Goal: Ask a question

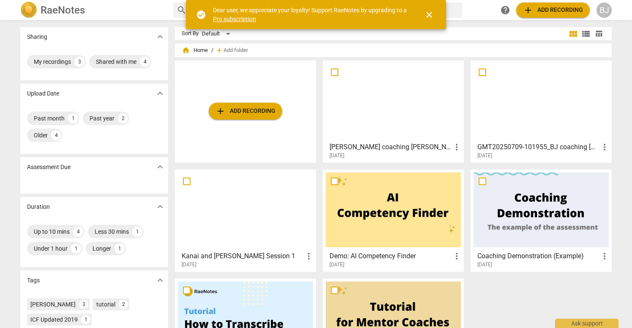
click at [260, 112] on span "add Add recording" at bounding box center [246, 111] width 60 height 10
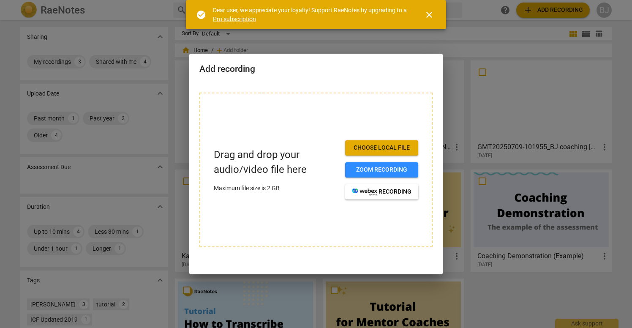
click at [429, 11] on span "close" at bounding box center [429, 15] width 10 height 10
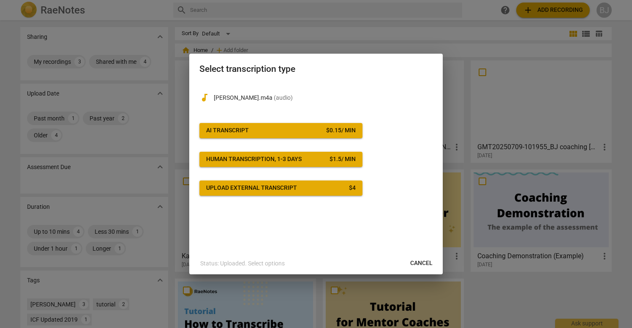
click at [280, 133] on span "AI Transcript $ 0.15 / min" at bounding box center [281, 130] width 150 height 8
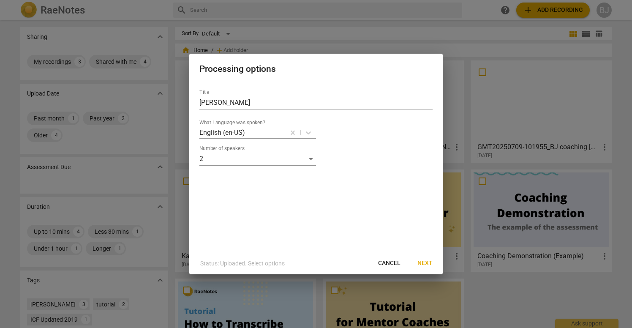
click at [423, 264] on span "Next" at bounding box center [425, 263] width 15 height 8
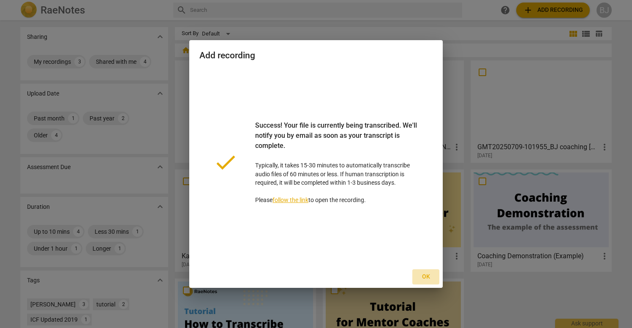
click at [426, 278] on span "Ok" at bounding box center [426, 277] width 14 height 8
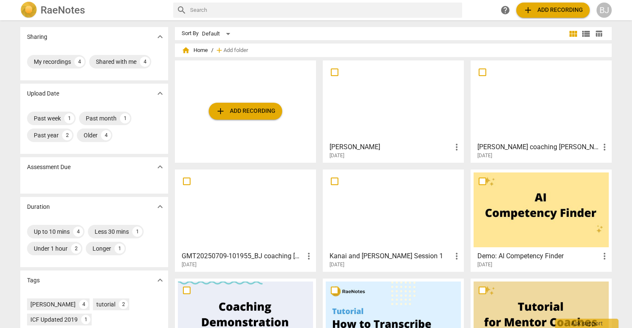
click at [385, 114] on div at bounding box center [393, 100] width 135 height 75
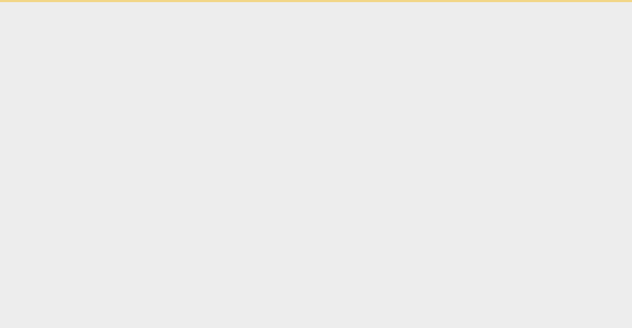
click at [385, 2] on html "Ask support" at bounding box center [316, 1] width 632 height 2
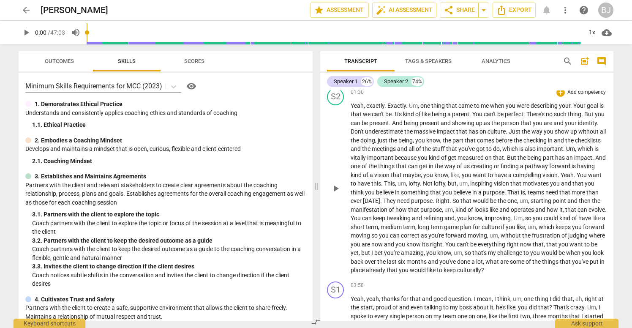
scroll to position [348, 0]
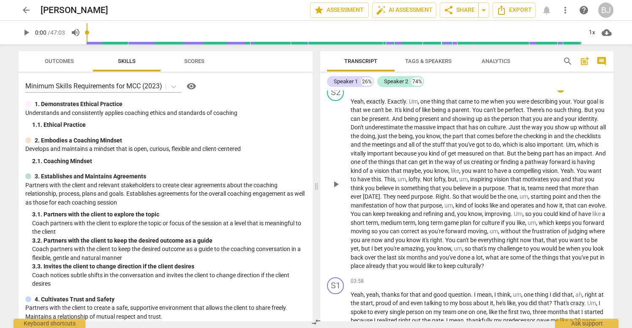
click at [450, 193] on span "Right" at bounding box center [443, 196] width 14 height 7
click at [456, 202] on span "," at bounding box center [454, 205] width 3 height 7
click at [527, 193] on span "," at bounding box center [526, 196] width 3 height 7
click at [409, 176] on span "," at bounding box center [407, 179] width 3 height 7
click at [522, 210] on span "so" at bounding box center [518, 213] width 8 height 7
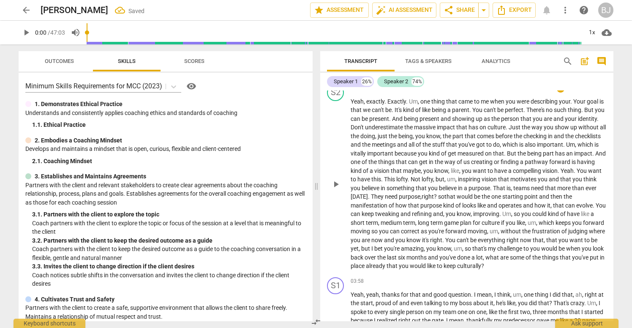
click at [522, 210] on span "so" at bounding box center [518, 213] width 8 height 7
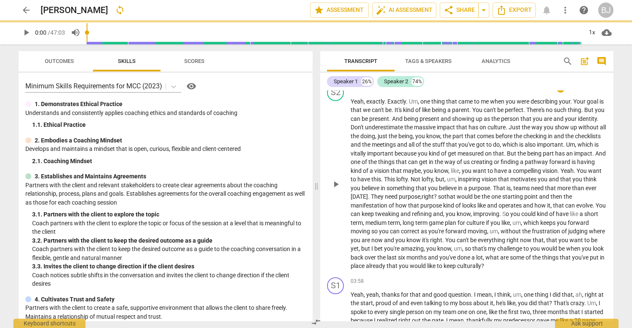
click at [501, 228] on span "," at bounding box center [499, 231] width 3 height 7
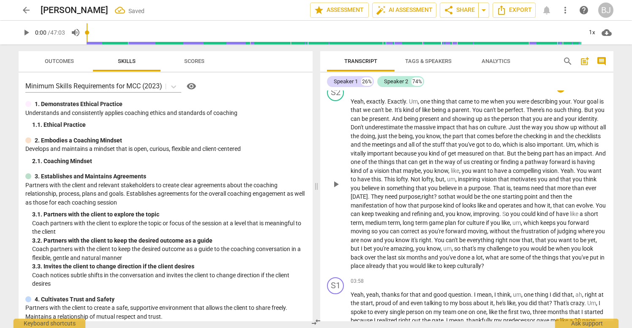
click at [454, 245] on span "," at bounding box center [453, 248] width 3 height 7
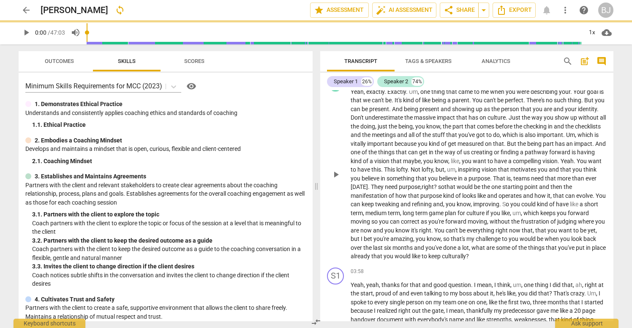
scroll to position [364, 0]
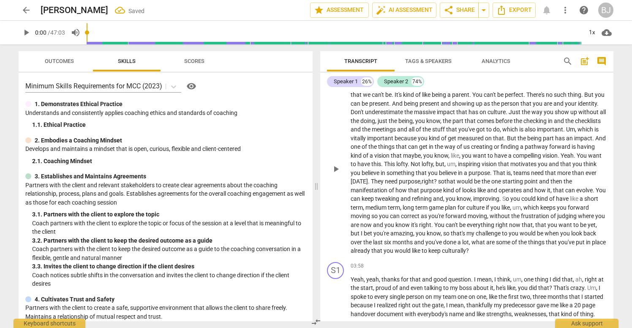
click at [458, 161] on span "," at bounding box center [457, 164] width 3 height 7
click at [462, 152] on span "," at bounding box center [460, 155] width 3 height 7
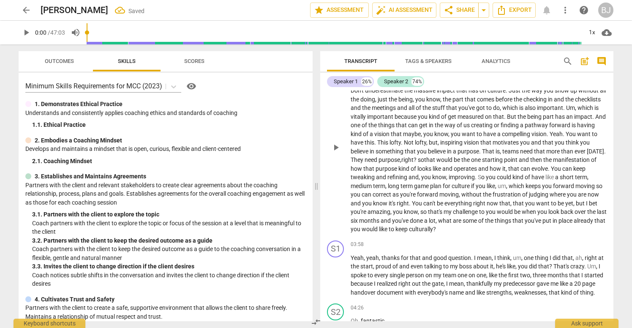
scroll to position [387, 0]
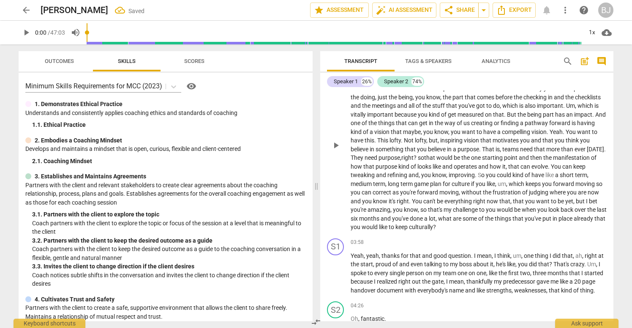
click at [509, 180] on span "," at bounding box center [507, 183] width 3 height 7
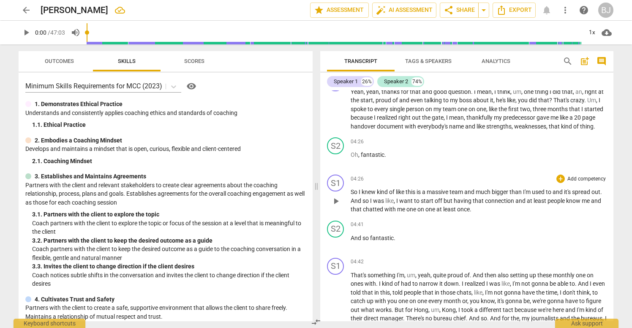
scroll to position [552, 0]
click at [454, 200] on span "but" at bounding box center [449, 200] width 10 height 7
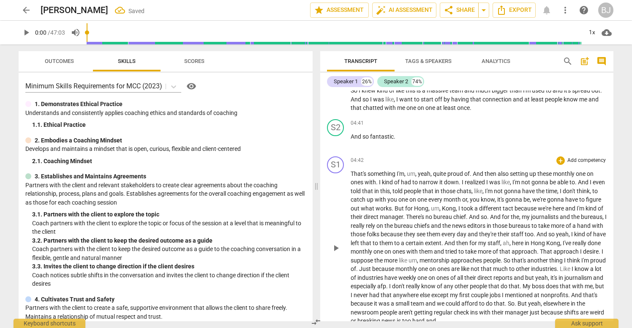
scroll to position [641, 0]
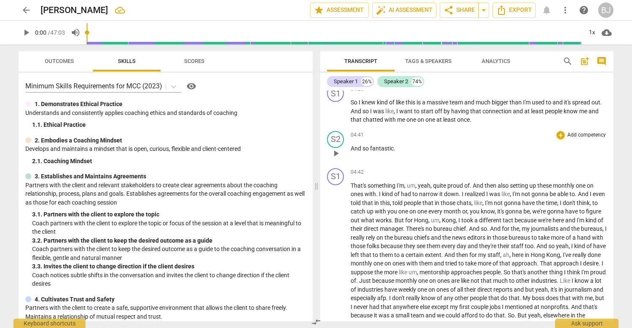
click at [365, 149] on span "so" at bounding box center [367, 148] width 8 height 7
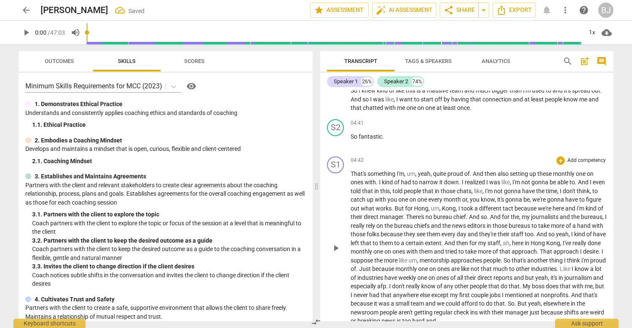
scroll to position [655, 0]
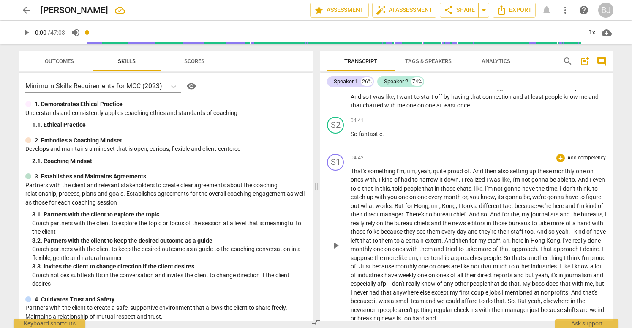
click at [442, 205] on span "," at bounding box center [441, 205] width 3 height 7
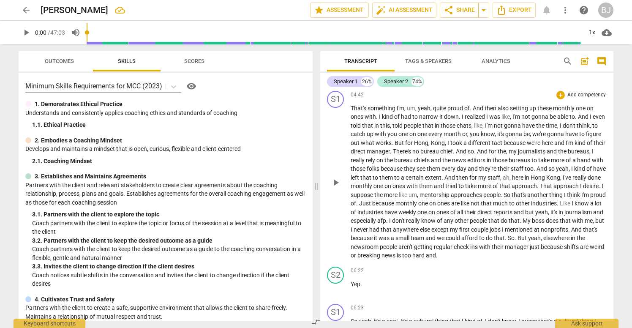
scroll to position [720, 0]
